Goal: Check status: Check status

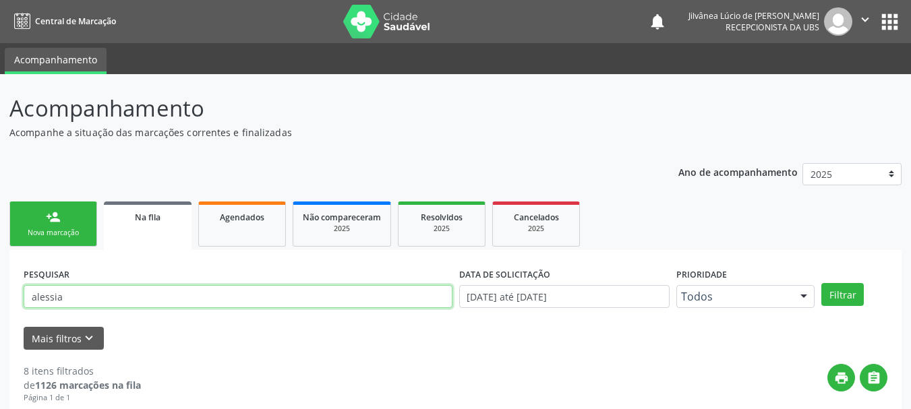
drag, startPoint x: 117, startPoint y: 303, endPoint x: 0, endPoint y: 323, distance: 118.9
click at [821, 283] on button "Filtrar" at bounding box center [842, 294] width 42 height 23
drag, startPoint x: 82, startPoint y: 297, endPoint x: 144, endPoint y: 294, distance: 62.1
click at [141, 293] on input "[PERSON_NAME]" at bounding box center [238, 296] width 429 height 23
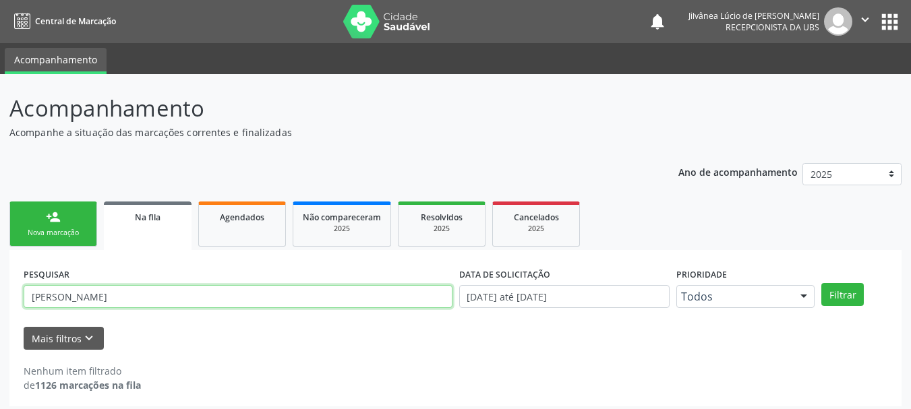
click at [821, 283] on button "Filtrar" at bounding box center [842, 294] width 42 height 23
drag, startPoint x: 115, startPoint y: 297, endPoint x: 0, endPoint y: 345, distance: 125.1
click at [0, 345] on div "Acompanhamento Acompanhe a situação das marcações correntes e finalizadas Relat…" at bounding box center [455, 245] width 911 height 342
paste input "898003995496034"
click at [821, 283] on button "Filtrar" at bounding box center [842, 294] width 42 height 23
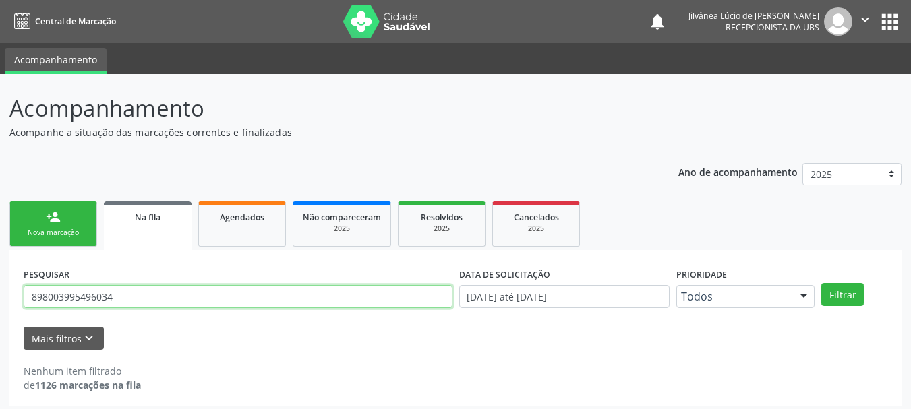
drag, startPoint x: 174, startPoint y: 299, endPoint x: 0, endPoint y: 411, distance: 207.2
click at [0, 408] on html "Central de Marcação notifications Jilvânea Lúcio de [PERSON_NAME] Recepcionista…" at bounding box center [455, 204] width 911 height 409
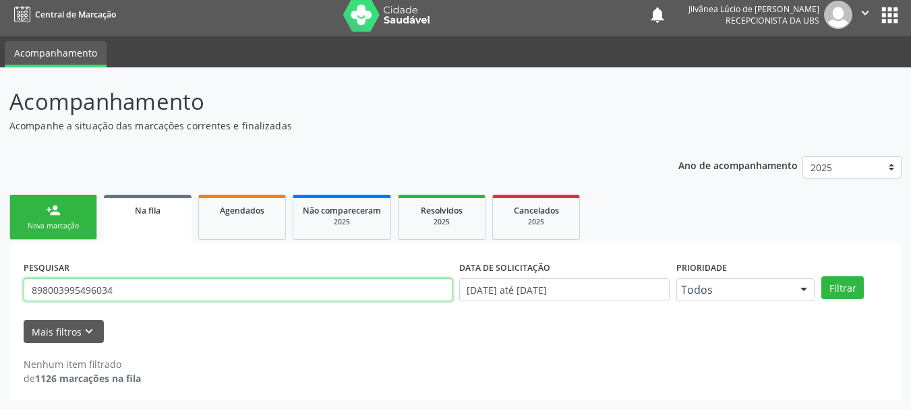
paste input "[DATE]"
click at [821, 276] on button "Filtrar" at bounding box center [842, 287] width 42 height 23
drag, startPoint x: 193, startPoint y: 295, endPoint x: 0, endPoint y: 311, distance: 193.5
click at [0, 311] on div "Acompanhamento Acompanhe a situação das marcações correntes e finalizadas Relat…" at bounding box center [455, 238] width 911 height 342
paste input "[PERSON_NAME] Sampaio"
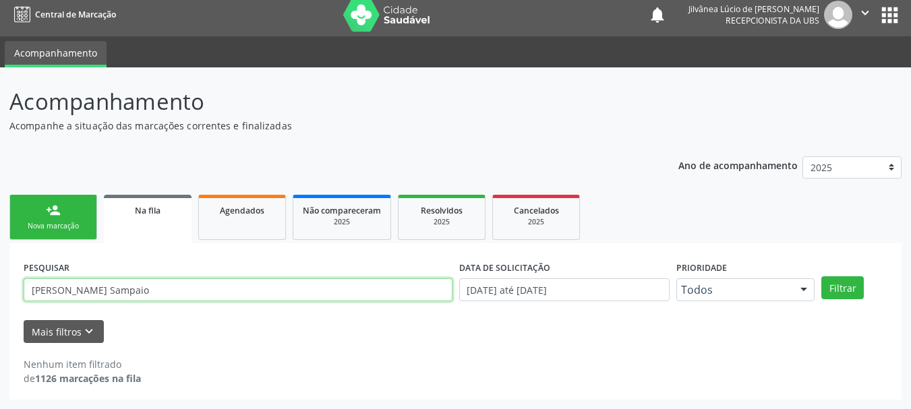
type input "[PERSON_NAME] Sampaio"
click at [821, 276] on button "Filtrar" at bounding box center [842, 287] width 42 height 23
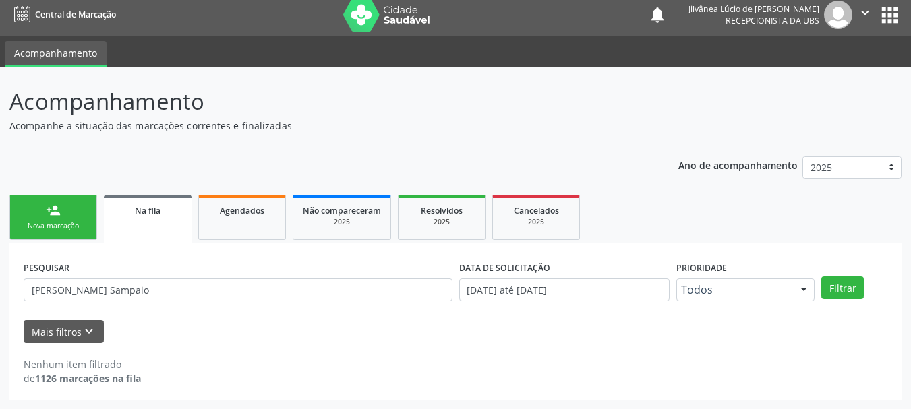
click at [43, 204] on link "person_add Nova marcação" at bounding box center [53, 217] width 88 height 45
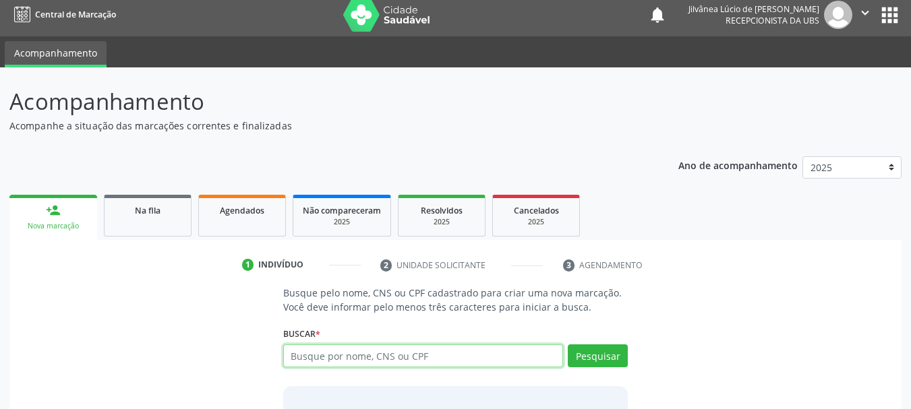
click at [396, 365] on input "text" at bounding box center [423, 355] width 280 height 23
paste input "[PERSON_NAME] Sampaio"
type input "[PERSON_NAME] Sampaio"
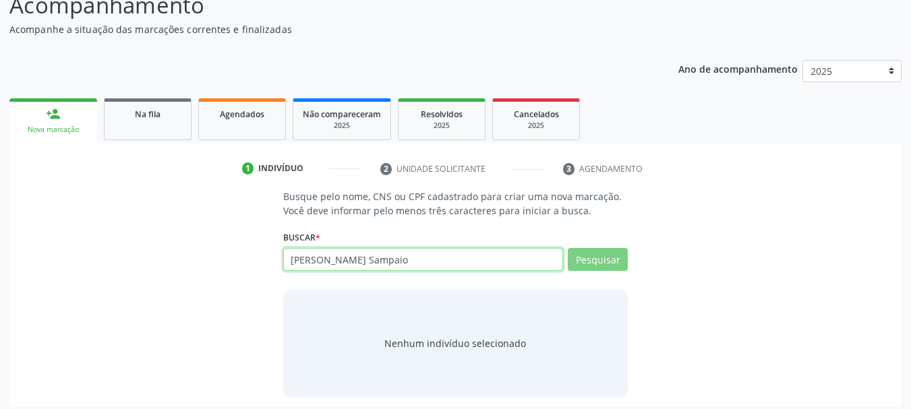
scroll to position [111, 0]
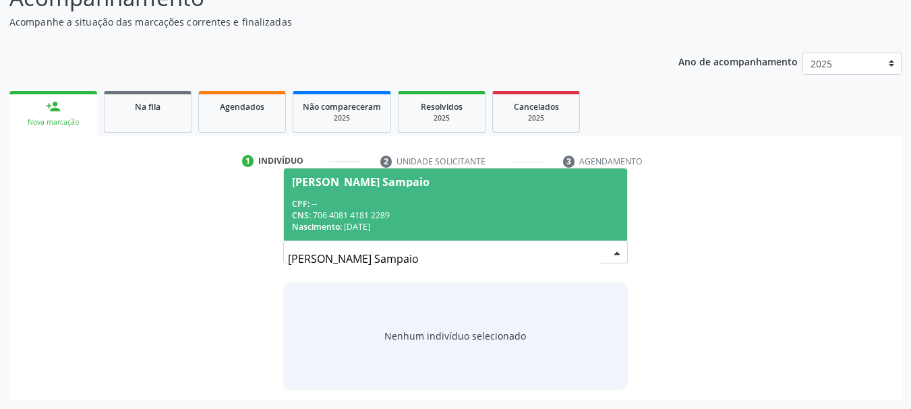
click at [372, 224] on div "Nascimento: [DATE]" at bounding box center [456, 226] width 328 height 11
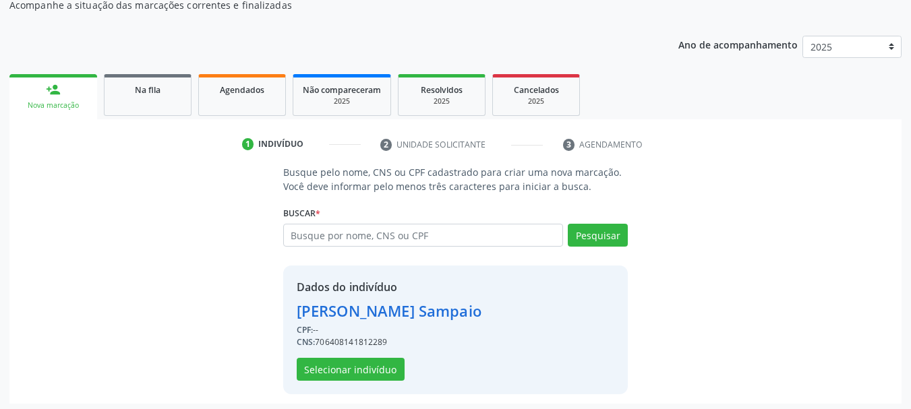
scroll to position [131, 0]
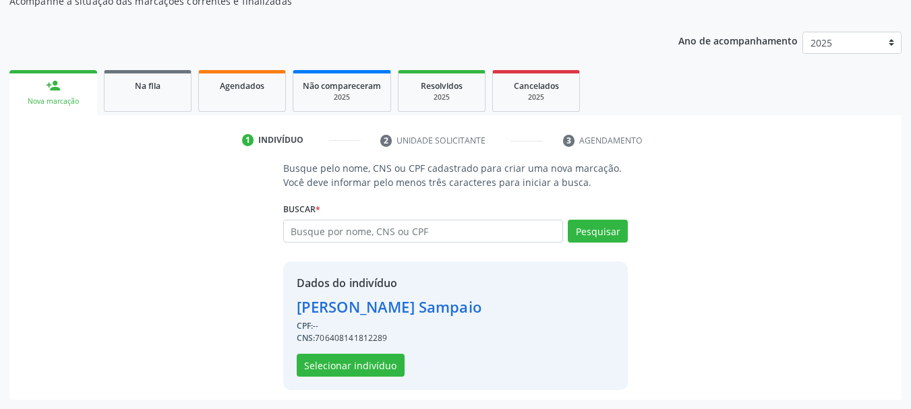
drag, startPoint x: 317, startPoint y: 338, endPoint x: 392, endPoint y: 337, distance: 74.2
click at [392, 337] on div "CNS: 706408141812289" at bounding box center [389, 338] width 185 height 12
copy div "706408141812289"
click at [156, 96] on link "Na fila" at bounding box center [148, 91] width 88 height 42
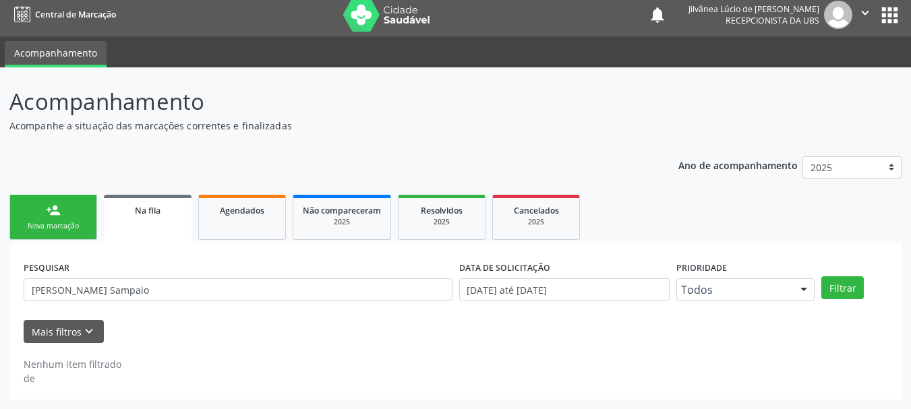
scroll to position [7, 0]
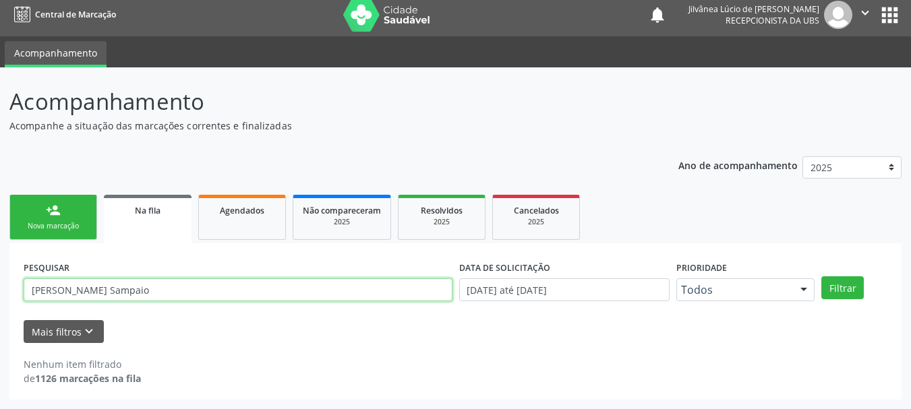
click at [117, 284] on input "[PERSON_NAME] Sampaio" at bounding box center [238, 289] width 429 height 23
drag, startPoint x: 129, startPoint y: 287, endPoint x: 0, endPoint y: 326, distance: 134.5
click at [0, 326] on div "Acompanhamento Acompanhe a situação das marcações correntes e finalizadas Relat…" at bounding box center [455, 238] width 911 height 342
paste input "706408141812289"
type input "706408141812289"
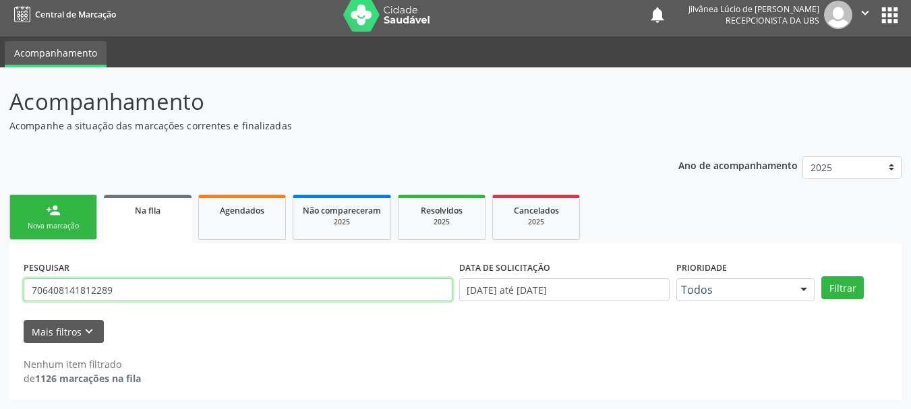
click at [821, 276] on button "Filtrar" at bounding box center [842, 287] width 42 height 23
